Goal: Task Accomplishment & Management: Manage account settings

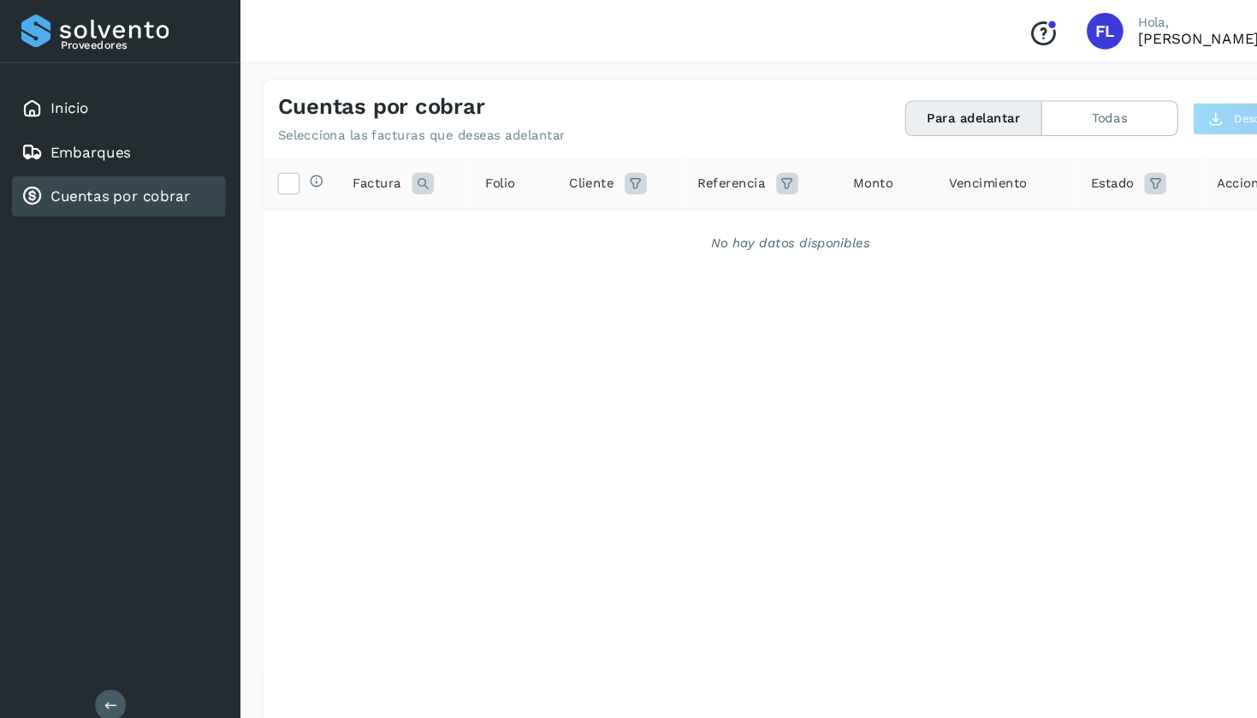
scroll to position [0, 1]
click at [72, 103] on link "Inicio" at bounding box center [66, 101] width 36 height 16
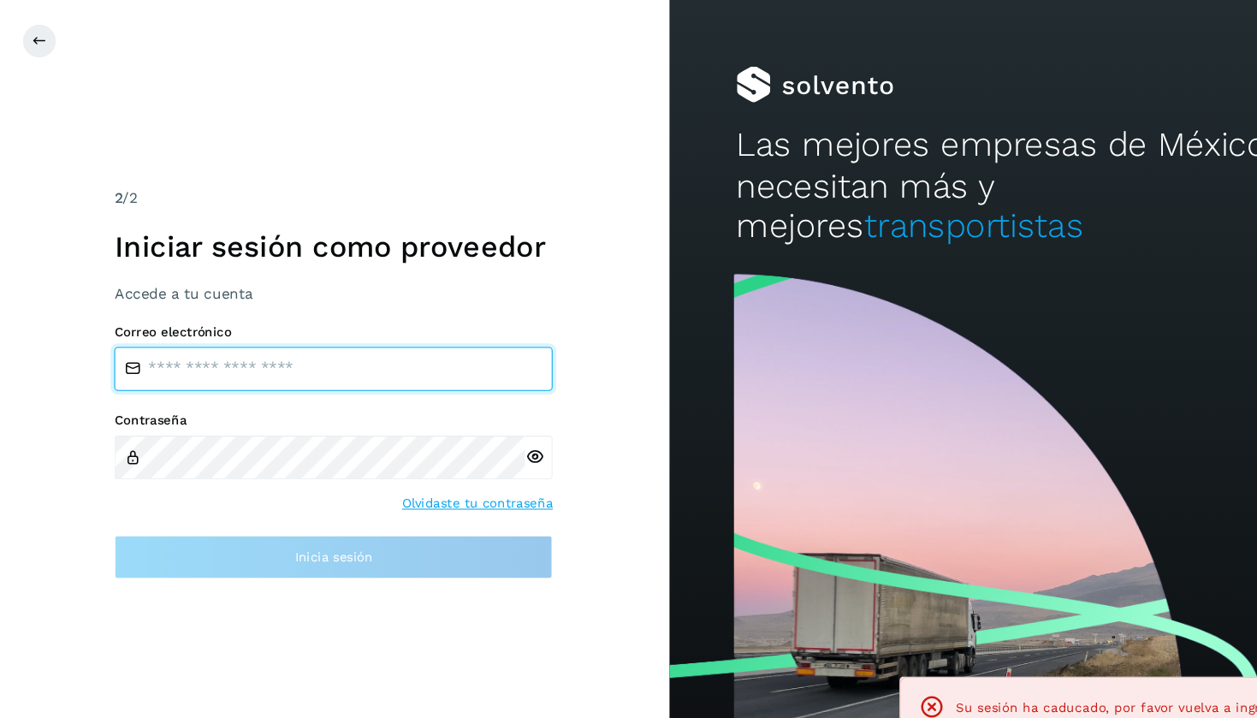
type input "**********"
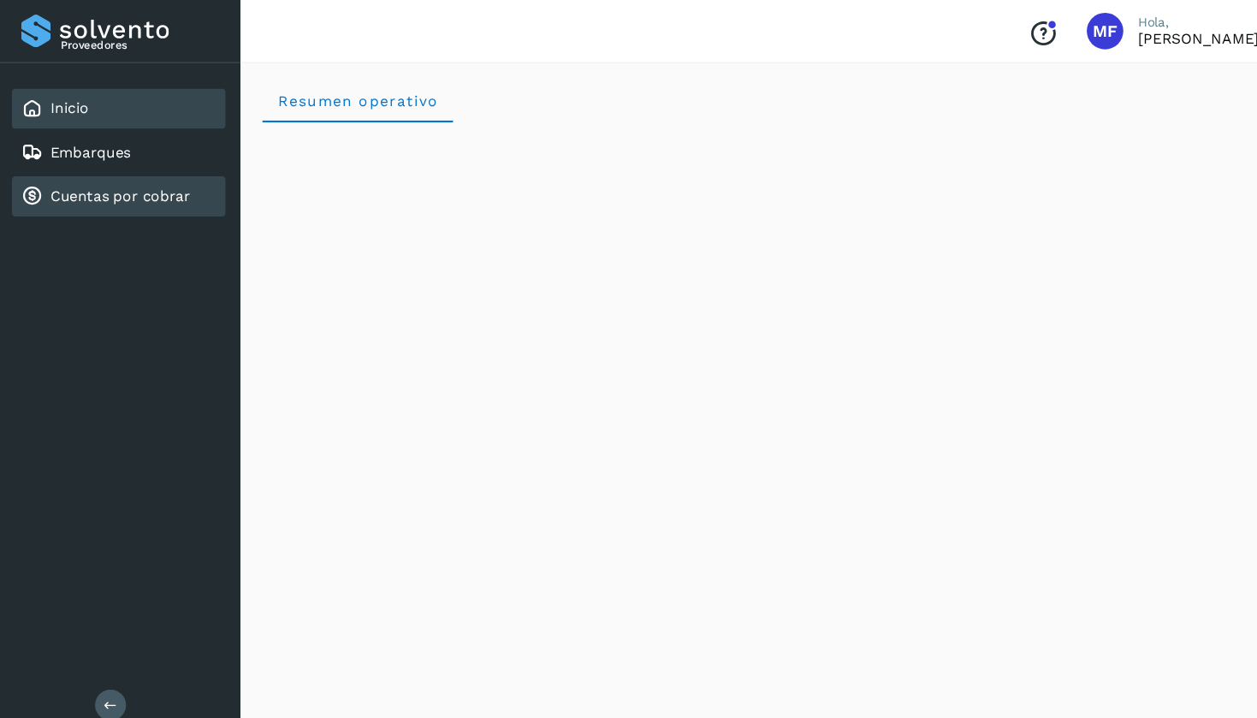
click at [97, 189] on link "Cuentas por cobrar" at bounding box center [113, 183] width 131 height 16
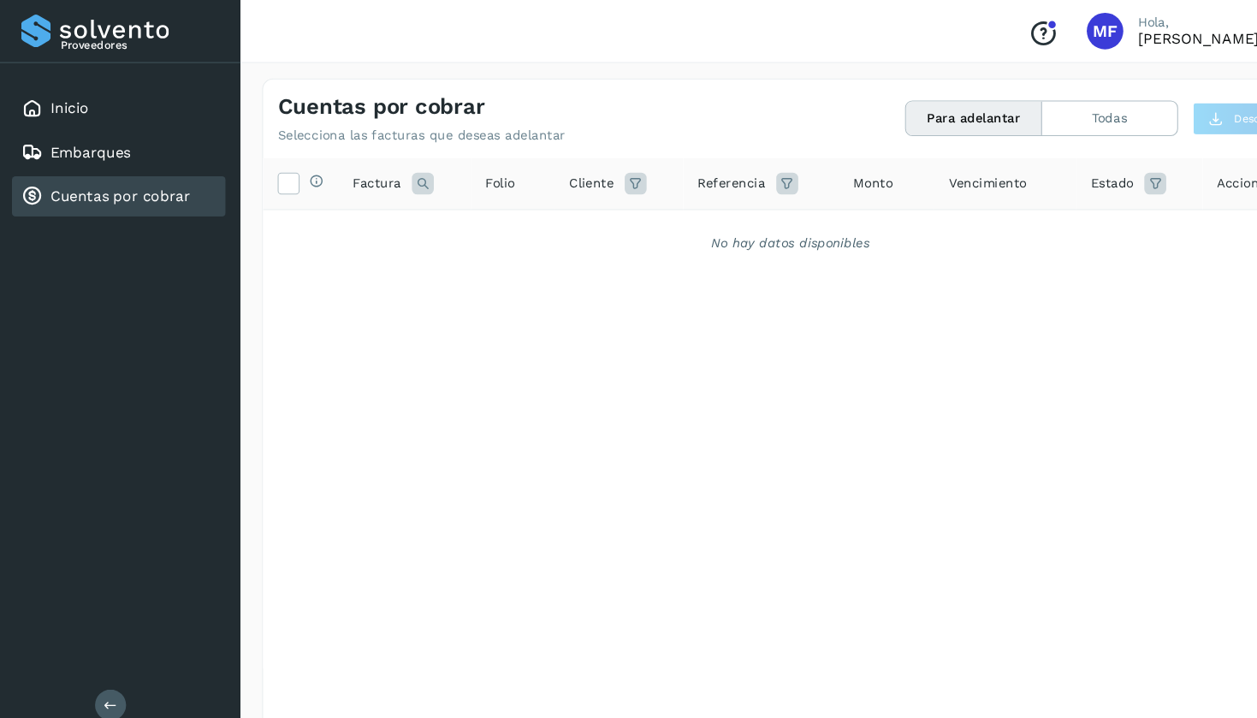
click at [97, 189] on link "Cuentas por cobrar" at bounding box center [113, 183] width 131 height 16
click at [266, 175] on icon at bounding box center [271, 171] width 18 height 18
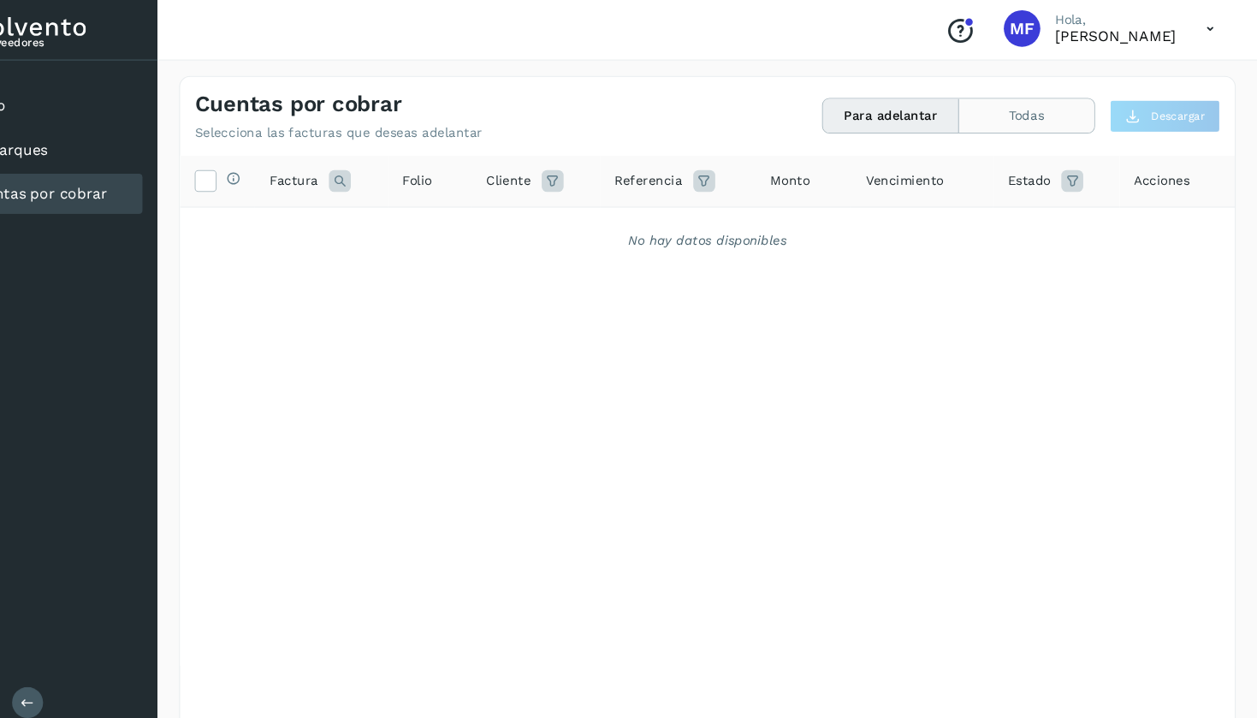
click at [977, 106] on button "Todas" at bounding box center [1040, 111] width 127 height 32
click at [852, 110] on button "Para adelantar" at bounding box center [914, 111] width 128 height 32
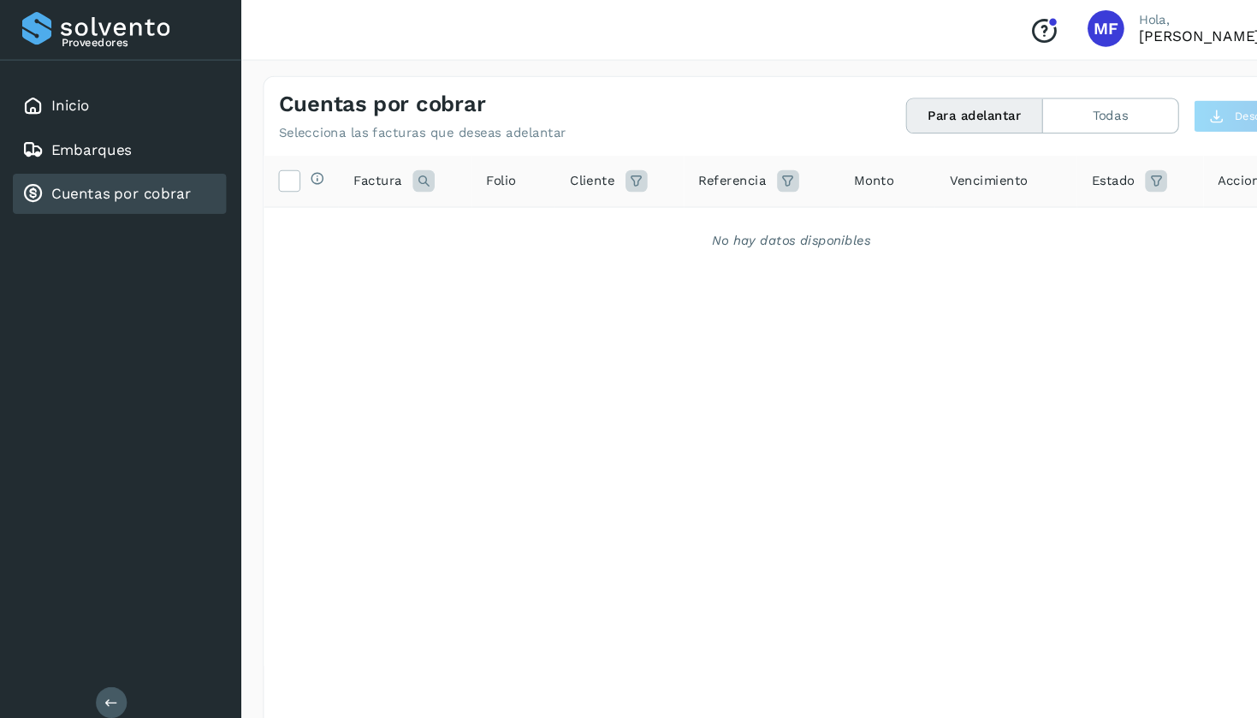
click at [133, 187] on link "Cuentas por cobrar" at bounding box center [113, 183] width 131 height 16
click at [68, 106] on link "Inicio" at bounding box center [66, 101] width 36 height 16
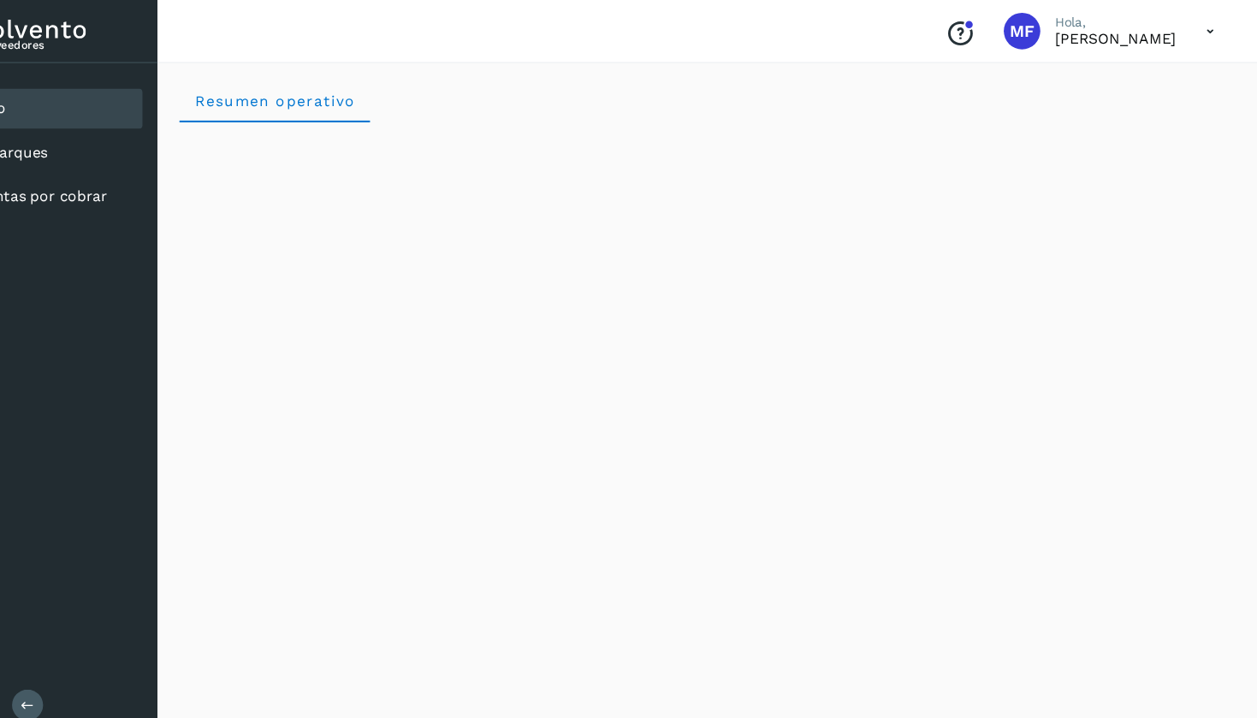
click at [1195, 25] on icon at bounding box center [1212, 29] width 35 height 35
click at [971, 29] on div at bounding box center [628, 359] width 1257 height 718
click at [1025, 29] on span "MF" at bounding box center [1036, 29] width 23 height 0
click at [1195, 27] on icon at bounding box center [1212, 29] width 35 height 35
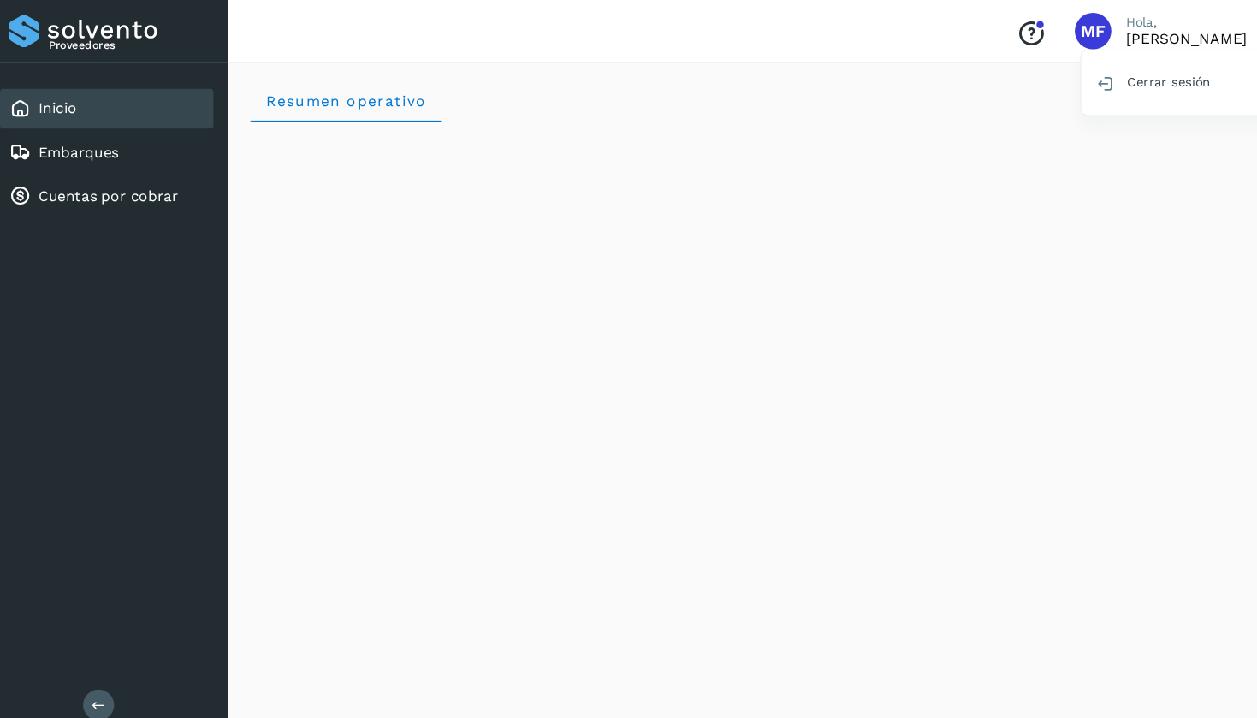
click at [76, 33] on div "Proveedores" at bounding box center [113, 29] width 185 height 31
click at [999, 25] on div at bounding box center [628, 359] width 1257 height 718
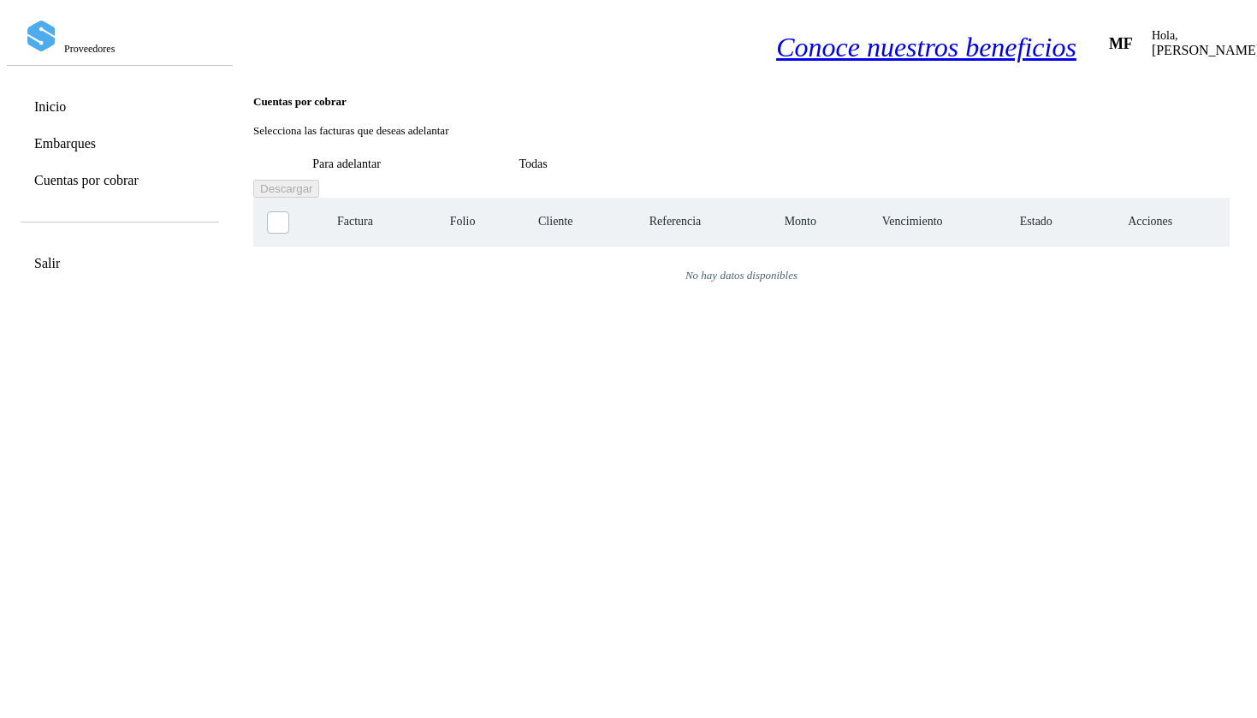
click at [1095, 80] on div "Cerrar sesión" at bounding box center [1202, 70] width 233 height 33
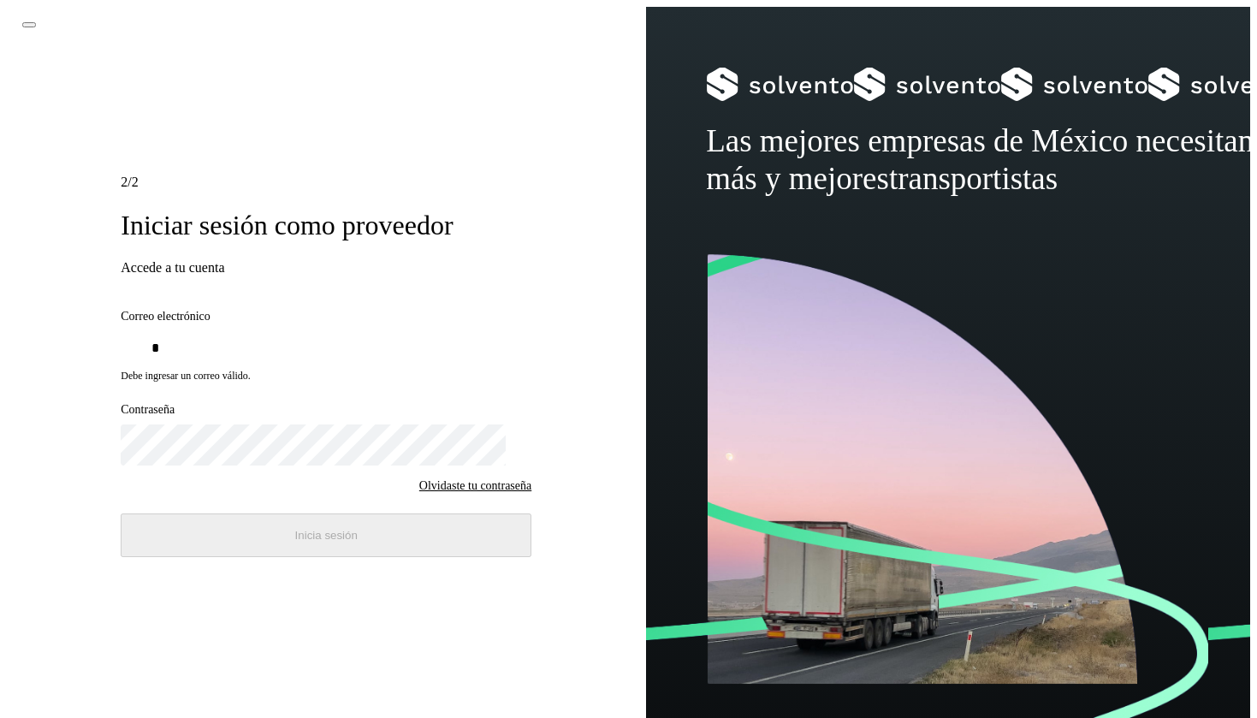
type input "**********"
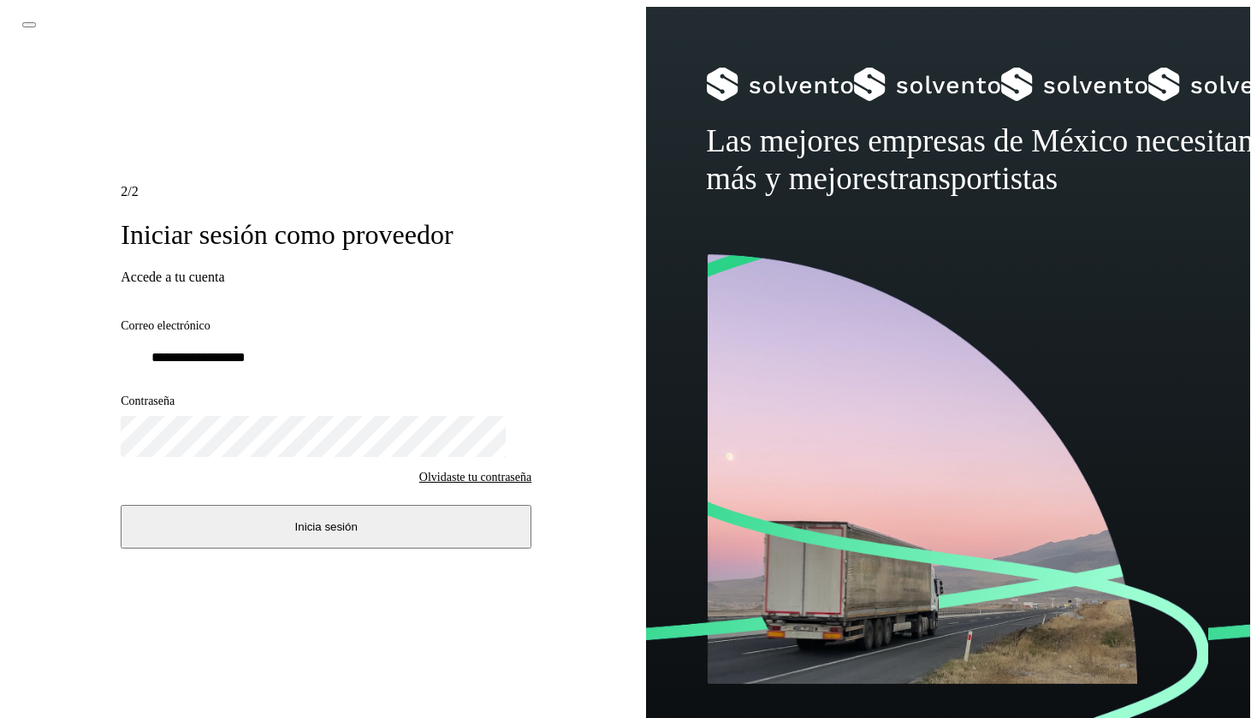
click at [293, 531] on button "Inicia sesión" at bounding box center [326, 527] width 411 height 44
